Goal: Check status: Check status

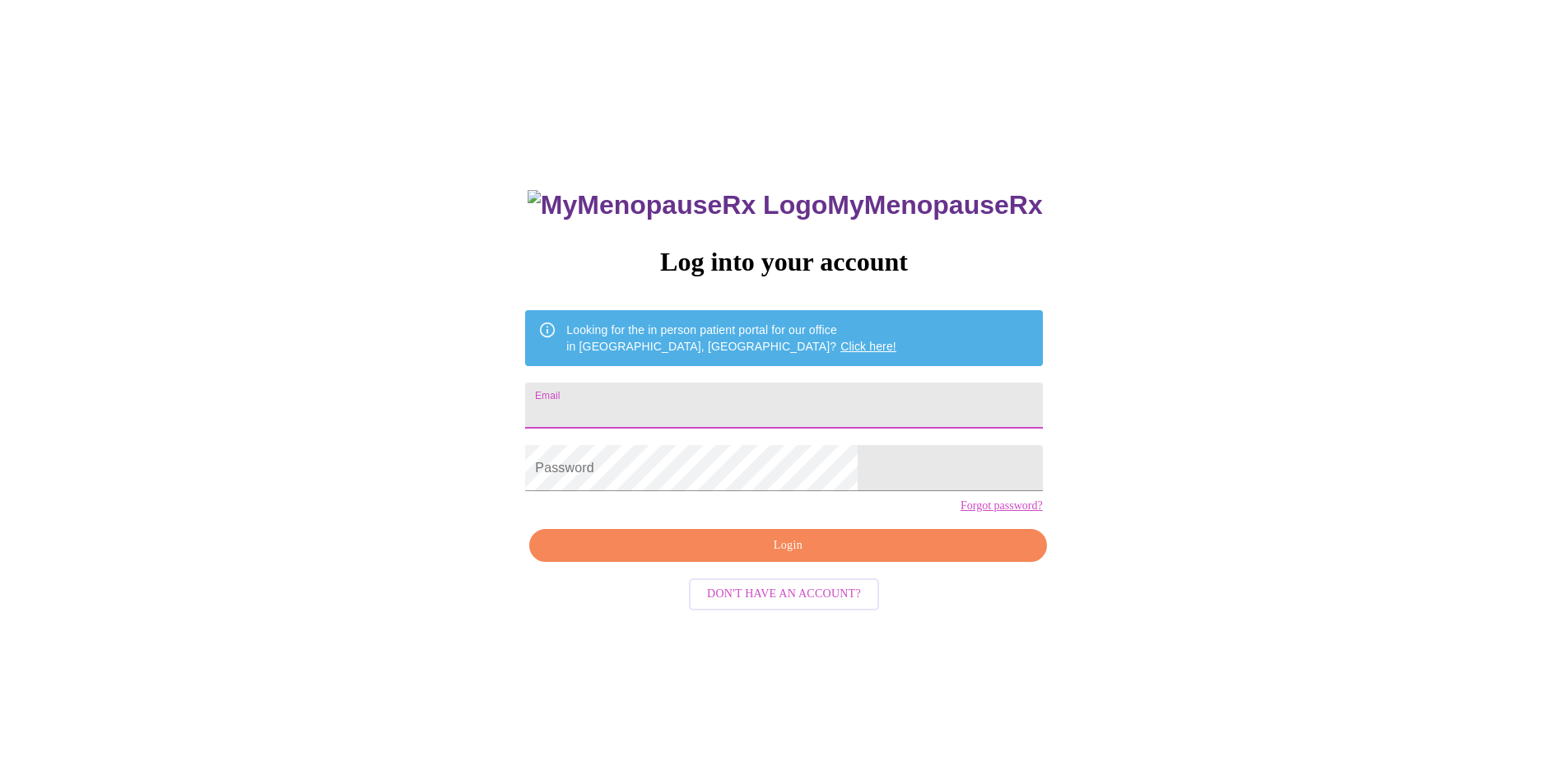
click at [746, 392] on input "Email" at bounding box center [783, 406] width 517 height 46
type input "MEUCH@MSN.COM"
click at [760, 556] on span "Login" at bounding box center [787, 546] width 479 height 21
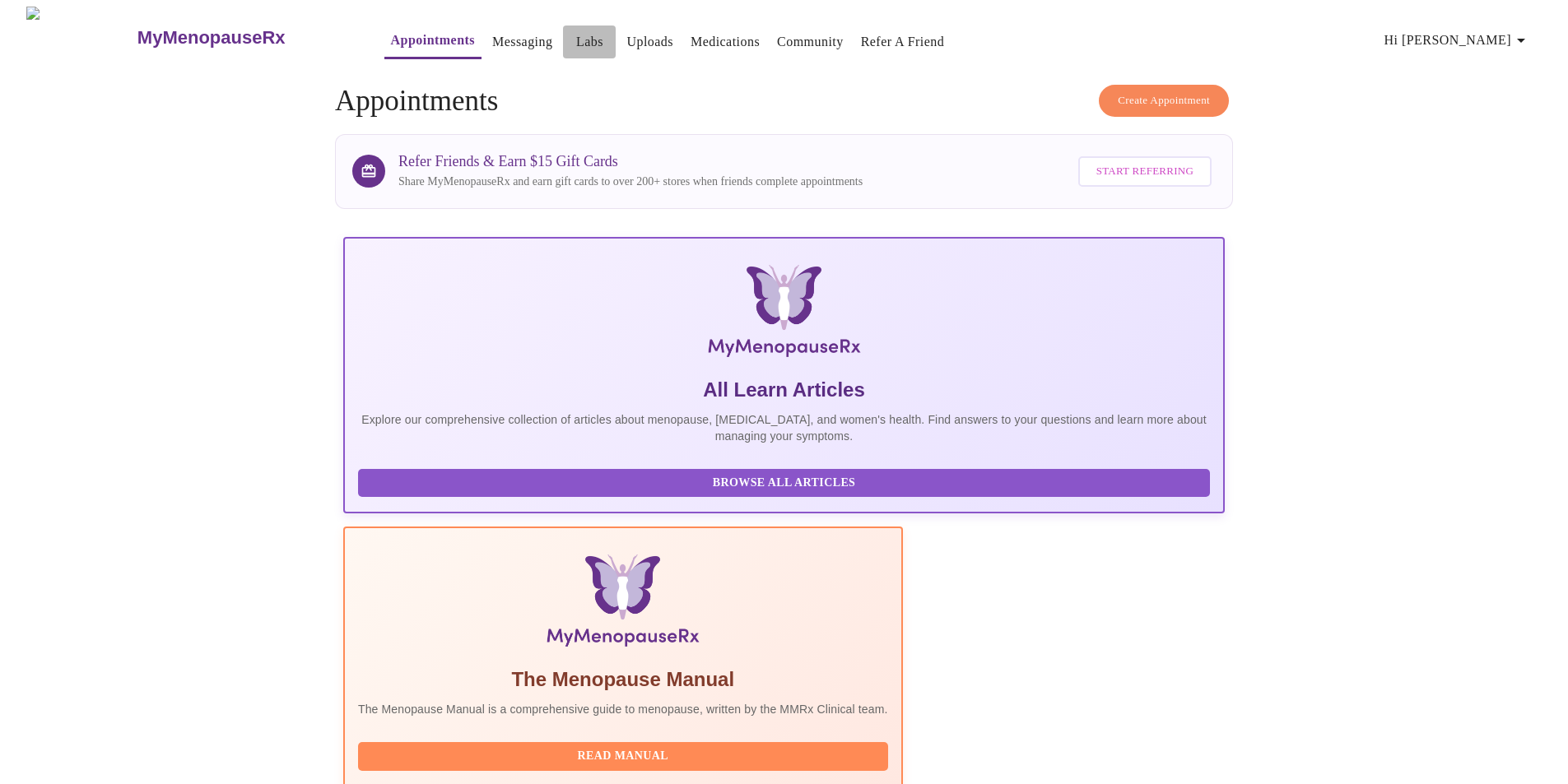
click at [576, 33] on link "Labs" at bounding box center [589, 42] width 27 height 23
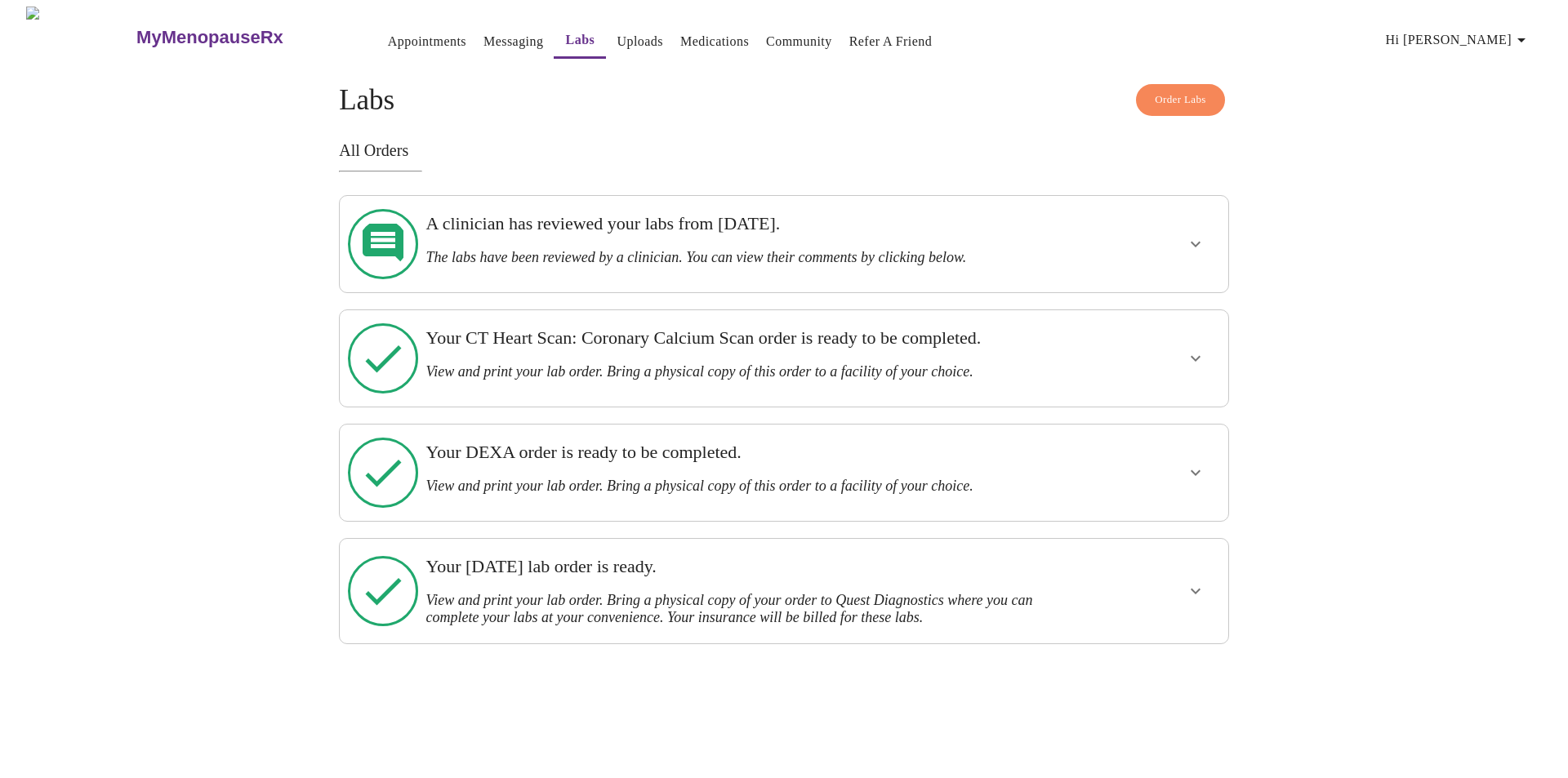
click at [1190, 242] on icon "show more" at bounding box center [1195, 244] width 10 height 6
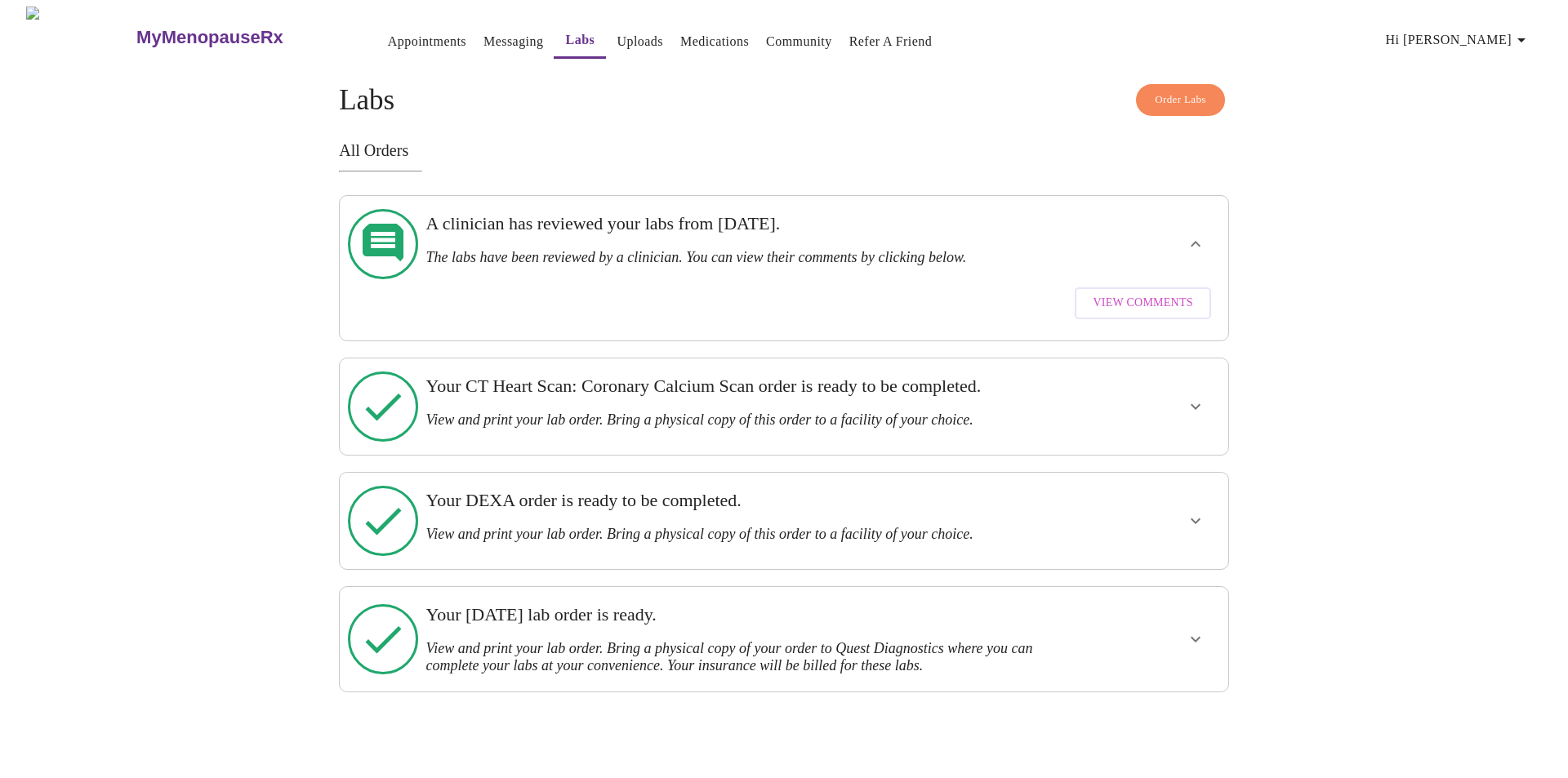
click at [1147, 293] on span "View Comments" at bounding box center [1142, 303] width 99 height 21
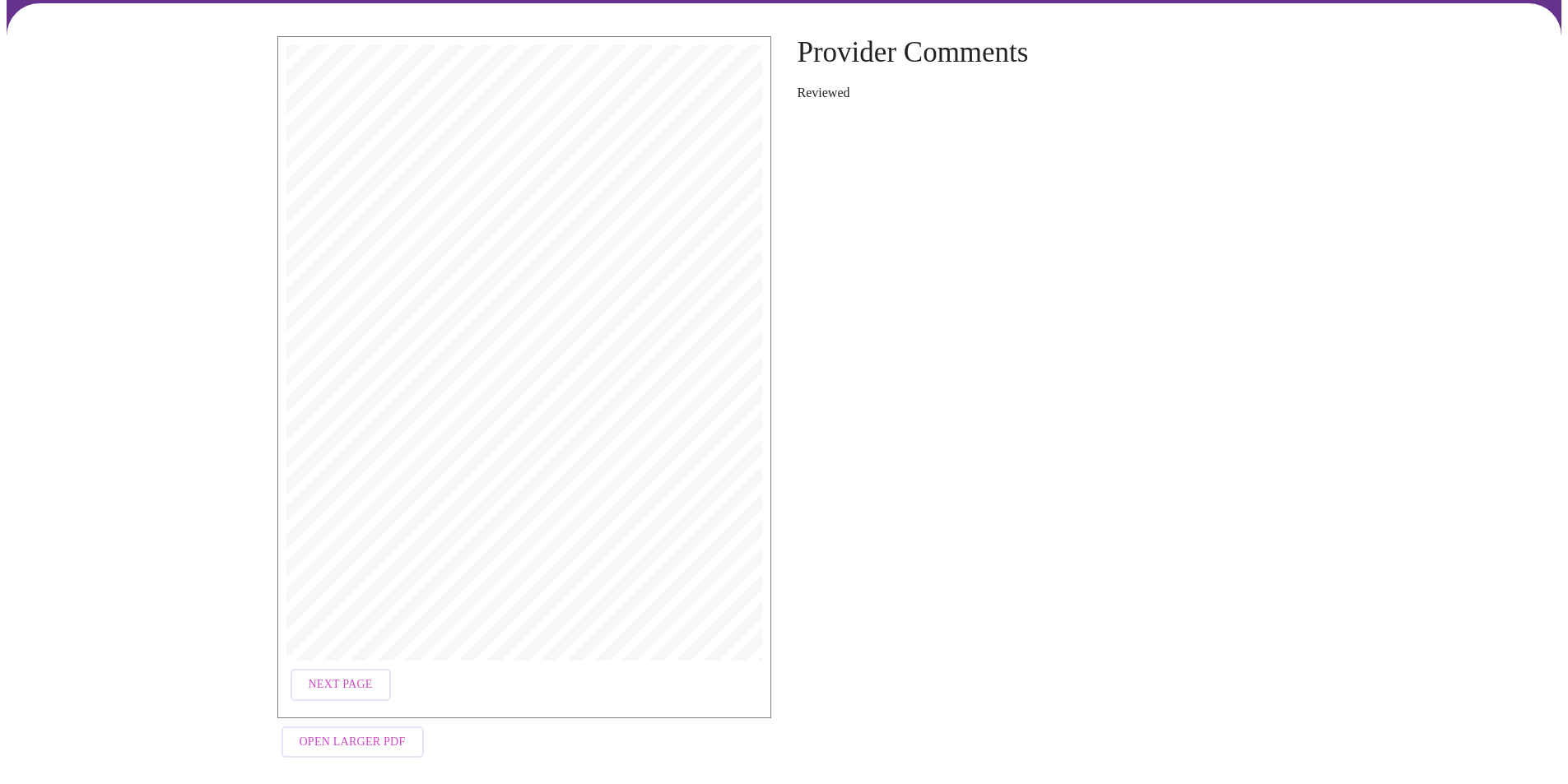
scroll to position [126, 0]
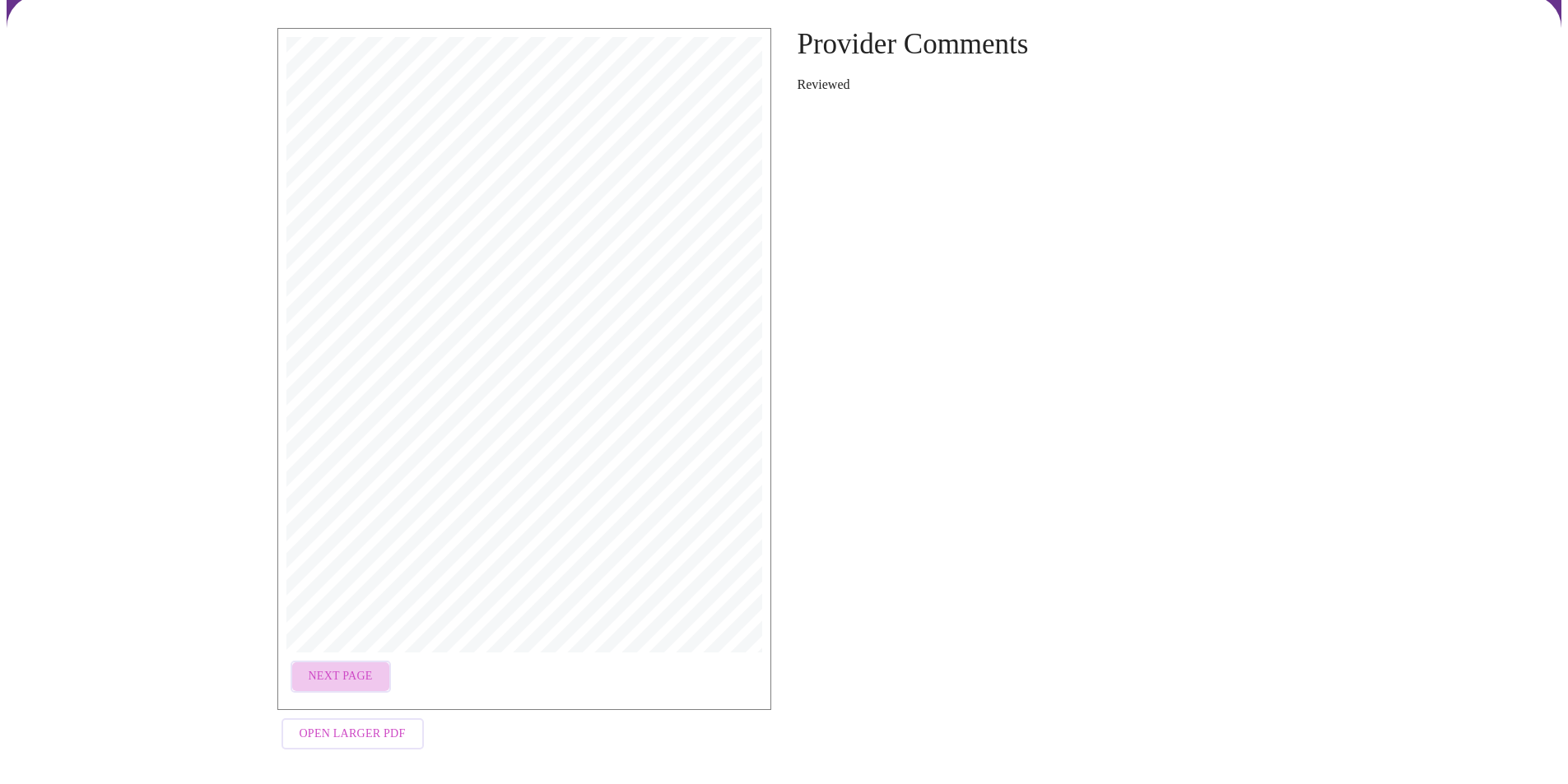
click at [354, 666] on span "Next Page" at bounding box center [341, 676] width 65 height 21
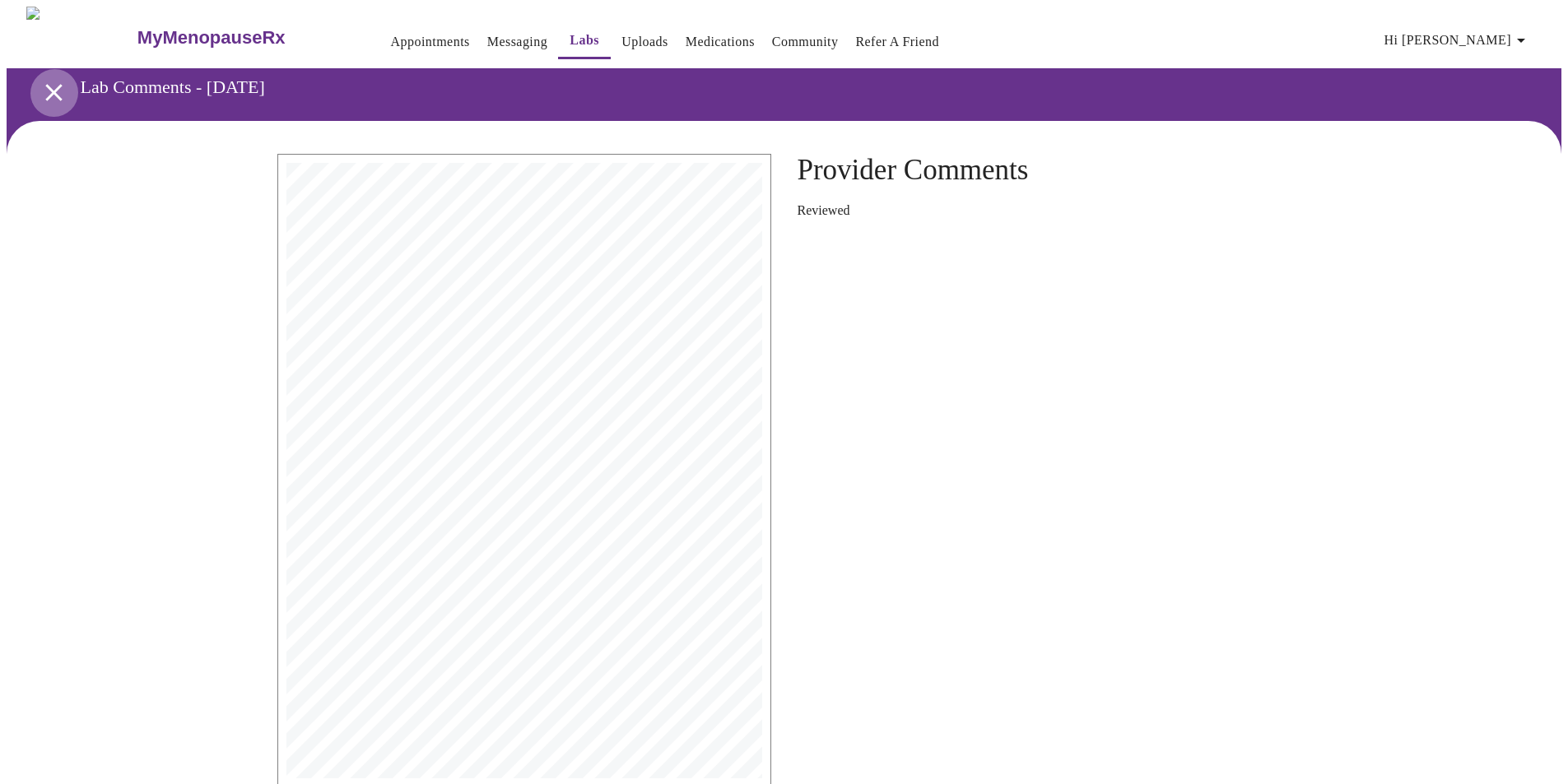
click at [49, 81] on icon "open drawer" at bounding box center [54, 92] width 29 height 29
